Goal: Ask a question: Seek information or help from site administrators or community

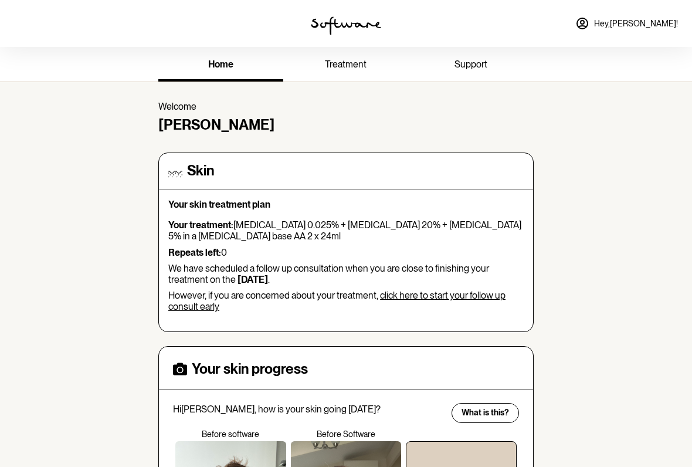
click at [485, 66] on span "support" at bounding box center [470, 64] width 33 height 11
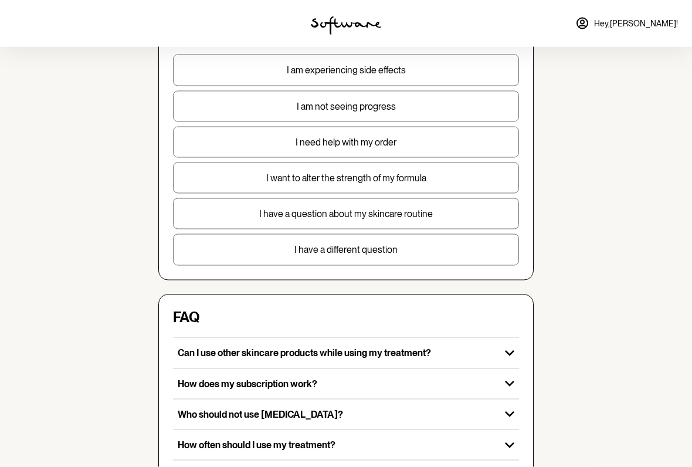
scroll to position [118, 0]
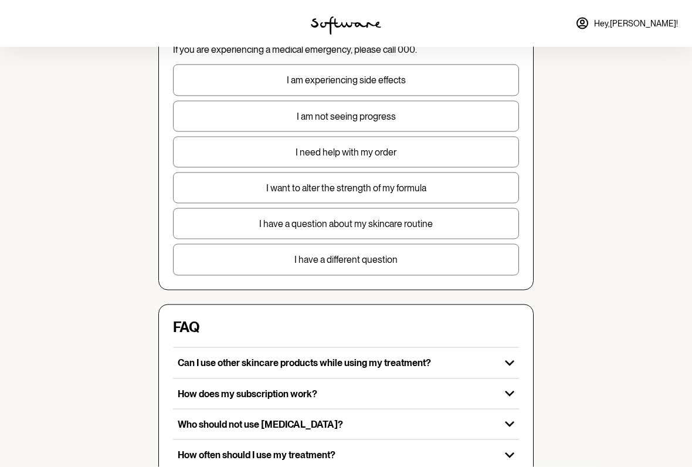
click at [395, 261] on p "I have a different question" at bounding box center [346, 259] width 345 height 11
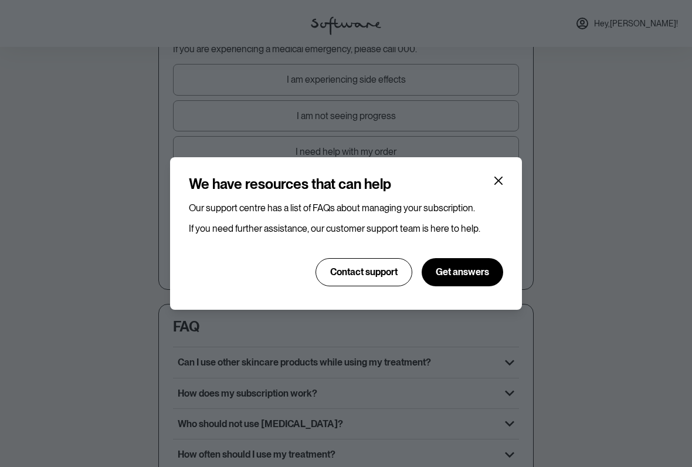
click at [373, 275] on span "Contact support" at bounding box center [363, 271] width 67 height 11
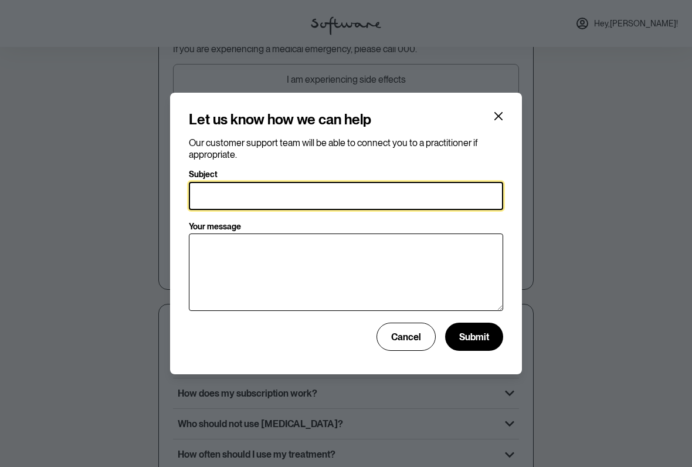
click at [448, 189] on input "Subject" at bounding box center [346, 196] width 314 height 28
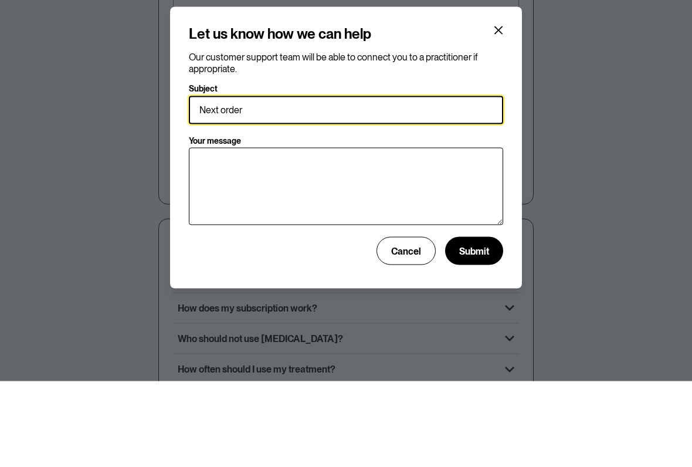
type input "Next order"
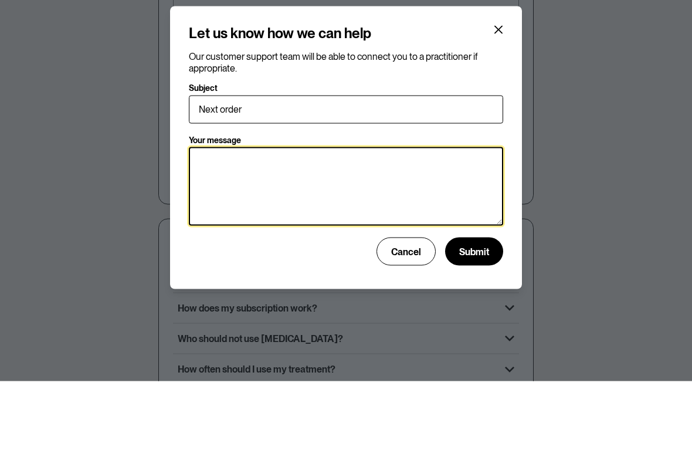
click at [341, 233] on textarea "Your message" at bounding box center [346, 272] width 314 height 79
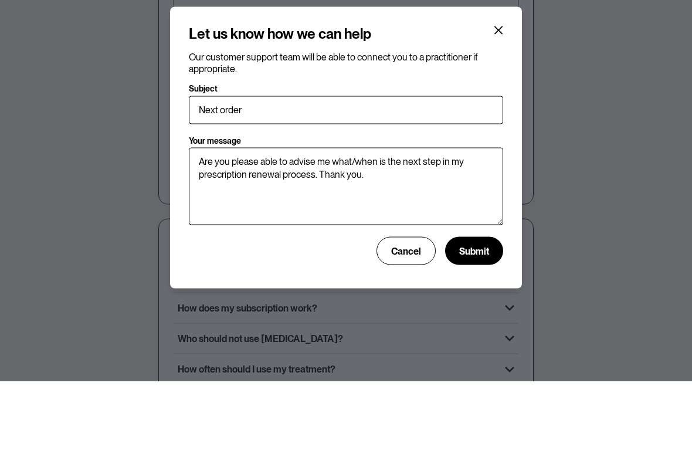
scroll to position [205, 0]
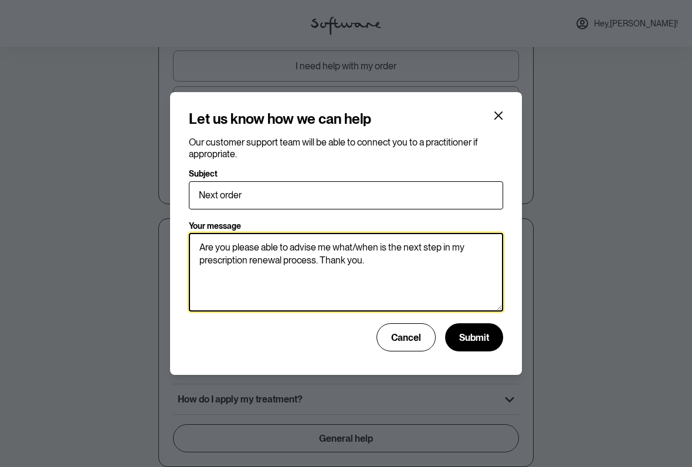
type textarea "Are you please able to advise me what/when is the next step in my prescription …"
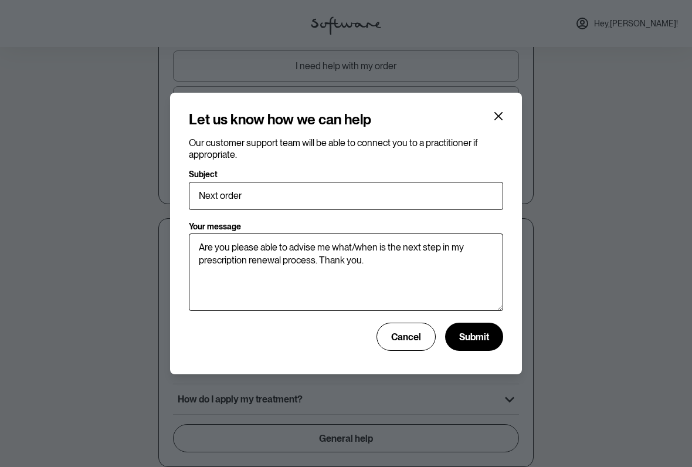
click at [478, 339] on span "Submit" at bounding box center [474, 336] width 30 height 11
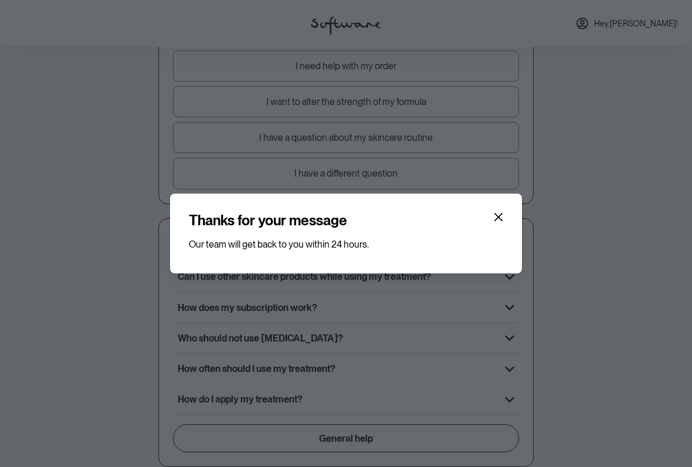
click at [499, 217] on icon "Close" at bounding box center [498, 217] width 8 height 8
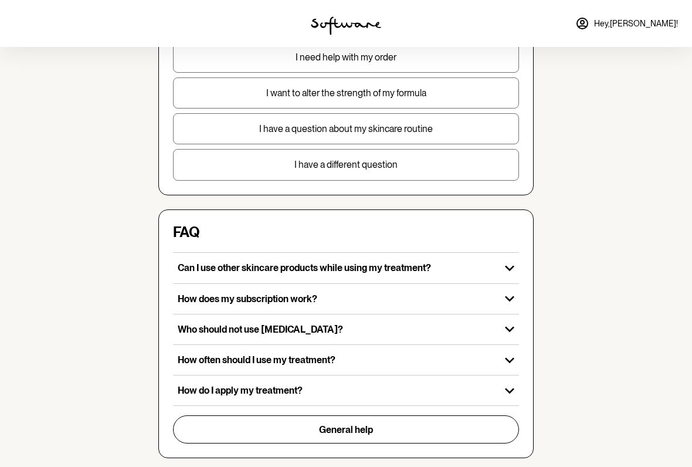
scroll to position [0, 0]
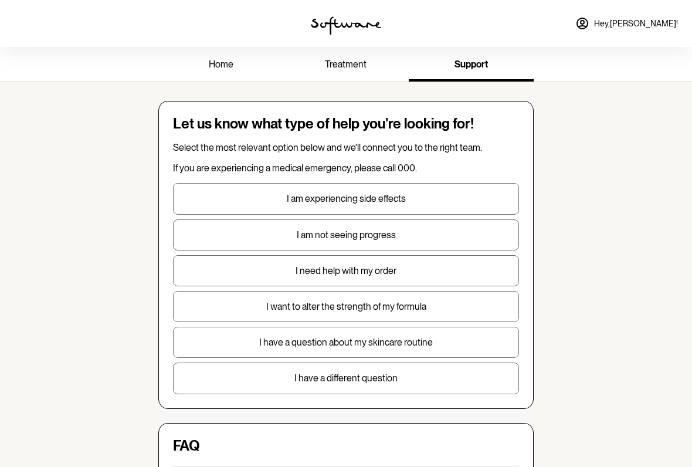
click at [229, 67] on span "home" at bounding box center [221, 64] width 25 height 11
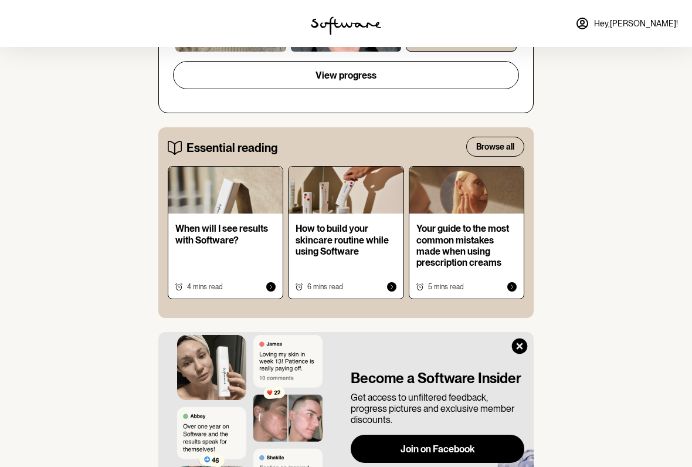
scroll to position [526, 0]
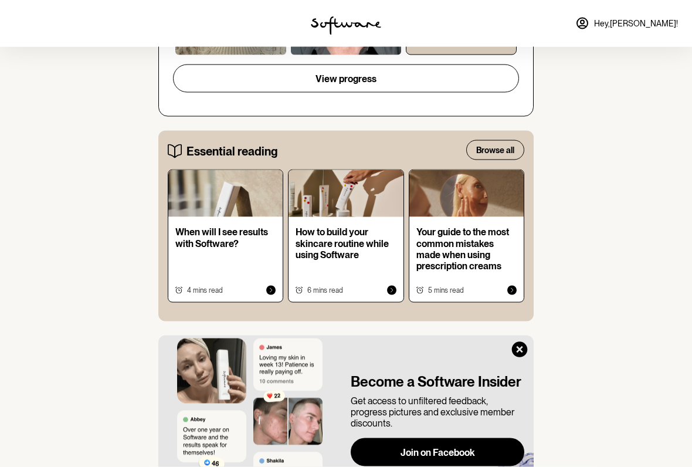
click at [462, 248] on p "Your guide to the most common mistakes made when using prescription creams" at bounding box center [466, 248] width 100 height 45
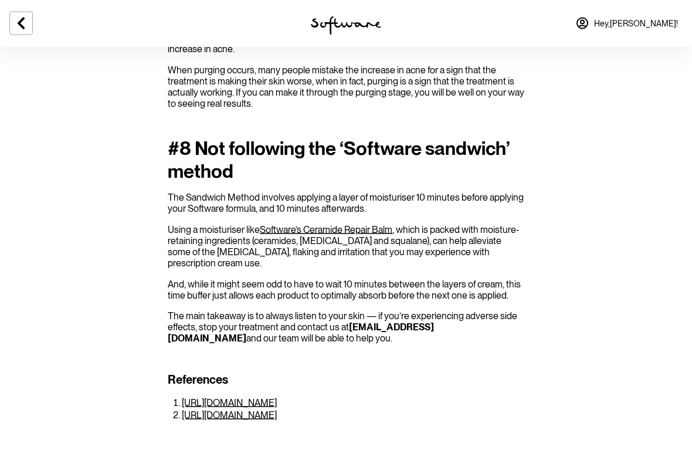
scroll to position [1664, 0]
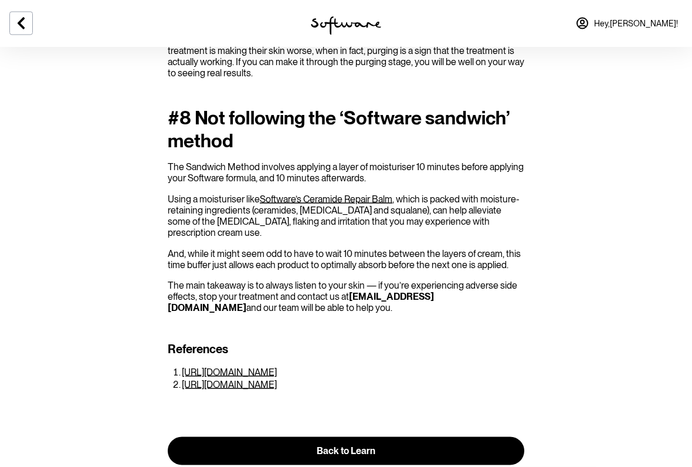
click at [21, 33] on button at bounding box center [20, 23] width 23 height 23
